Goal: Information Seeking & Learning: Understand process/instructions

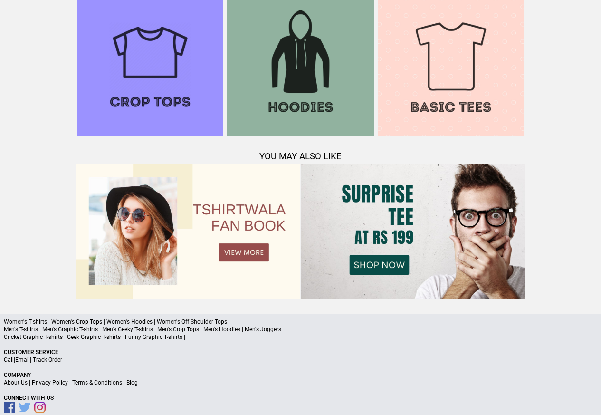
scroll to position [917, 0]
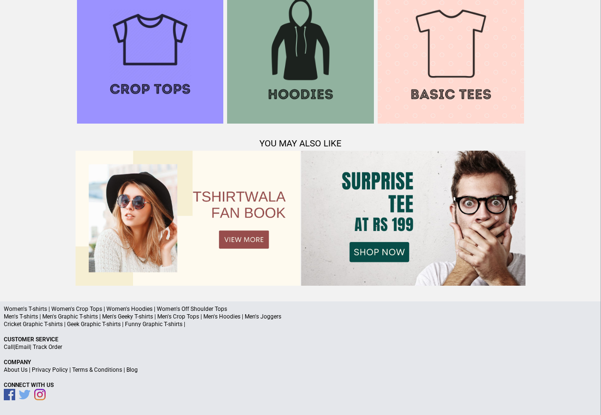
click at [89, 371] on link "Terms & Conditions" at bounding box center [97, 369] width 50 height 7
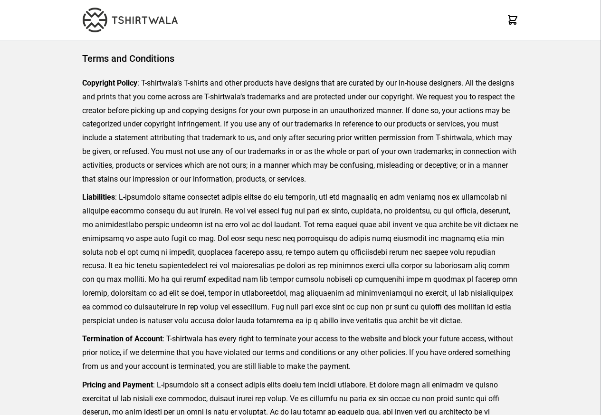
scroll to position [219, 0]
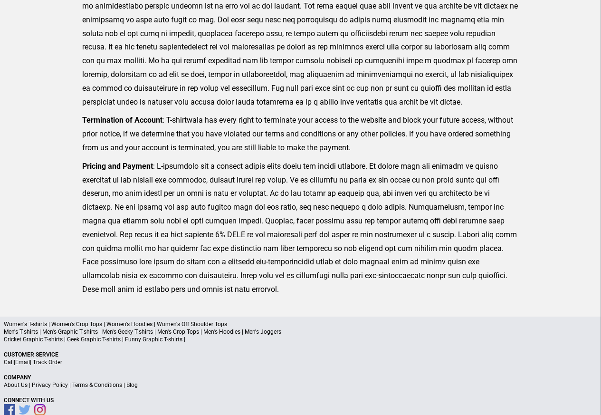
click at [48, 387] on link "Privacy Policy" at bounding box center [50, 385] width 36 height 7
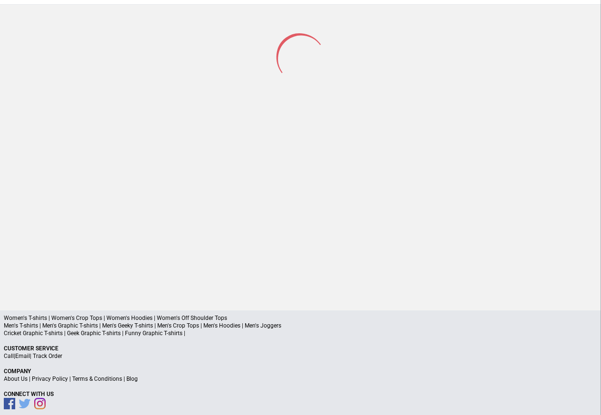
scroll to position [45, 0]
